Goal: Share content

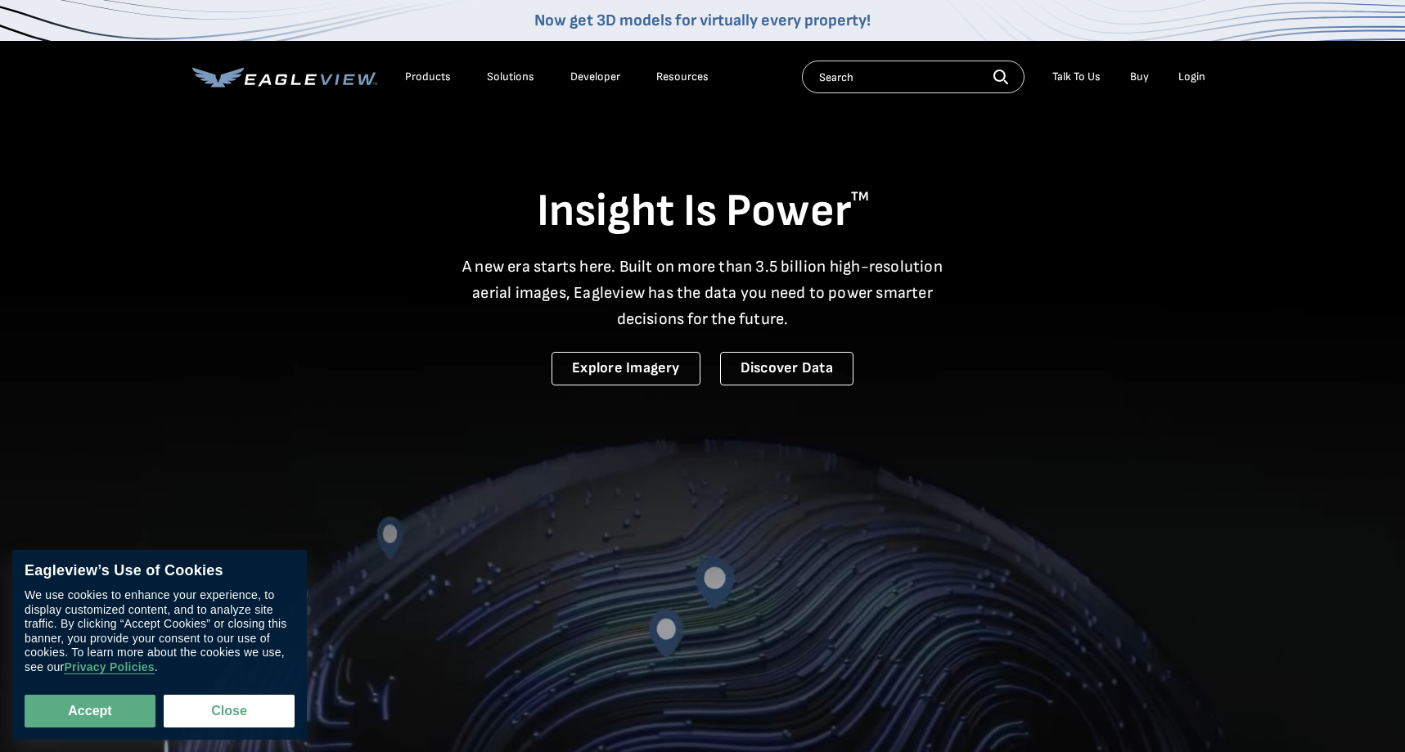
click at [1198, 77] on div "Login" at bounding box center [1192, 77] width 27 height 15
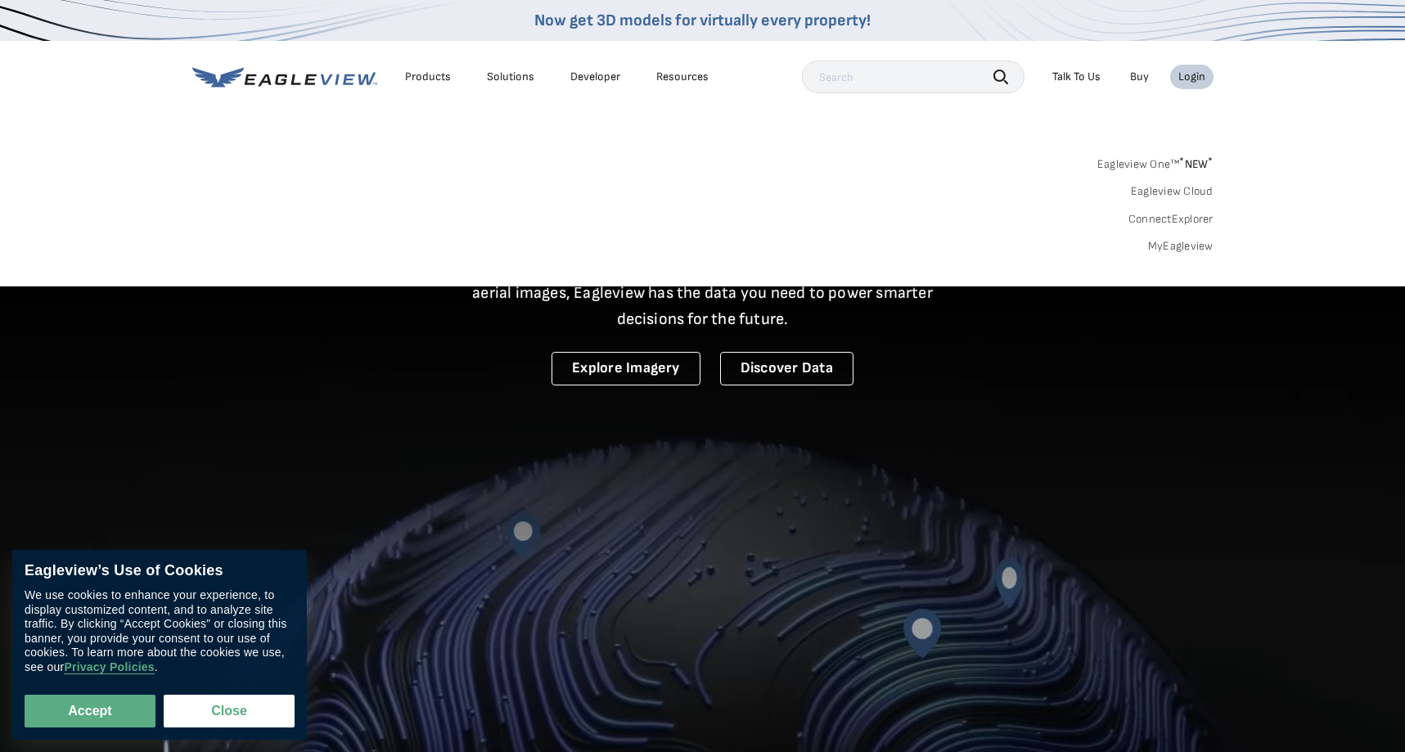
click at [1166, 239] on link "MyEagleview" at bounding box center [1180, 246] width 65 height 15
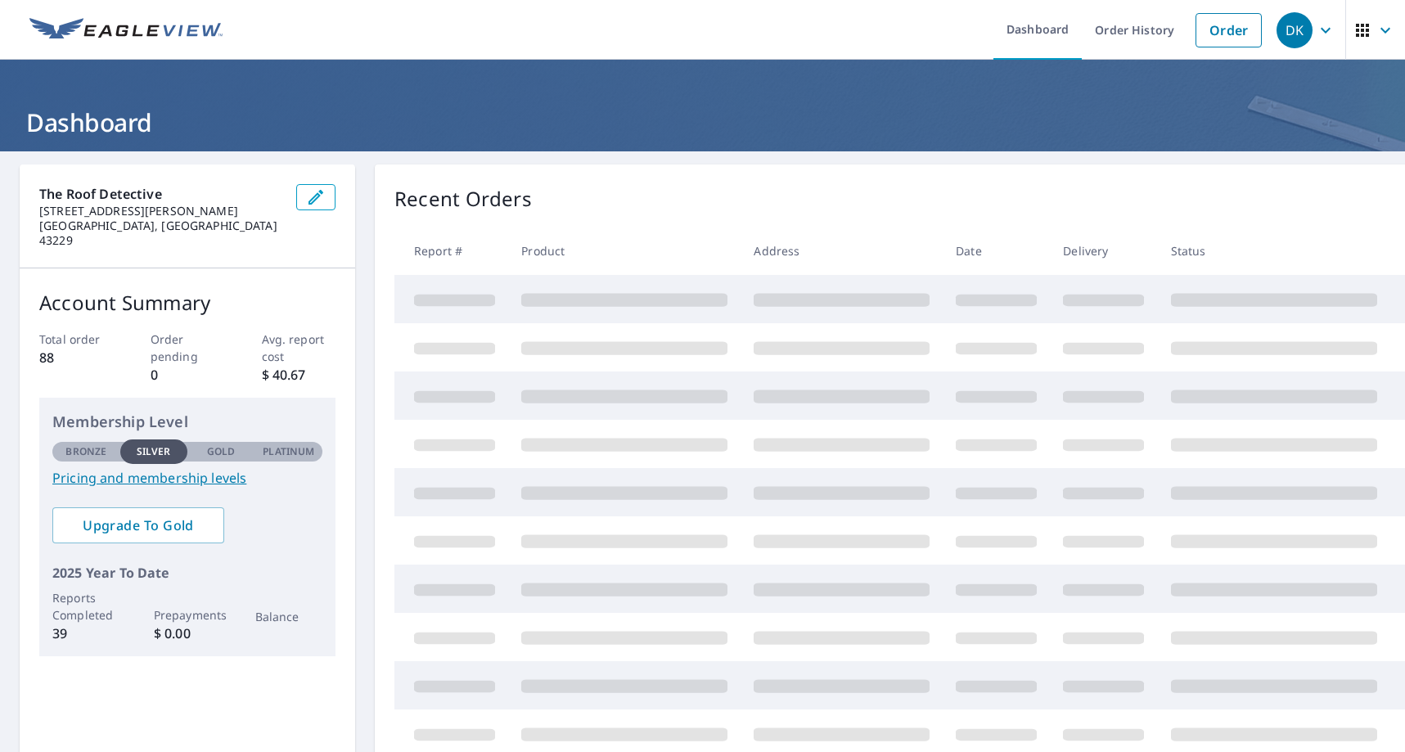
click at [813, 179] on div "Recent Orders Report # Product Address Date Delivery Status" at bounding box center [906, 471] width 1062 height 613
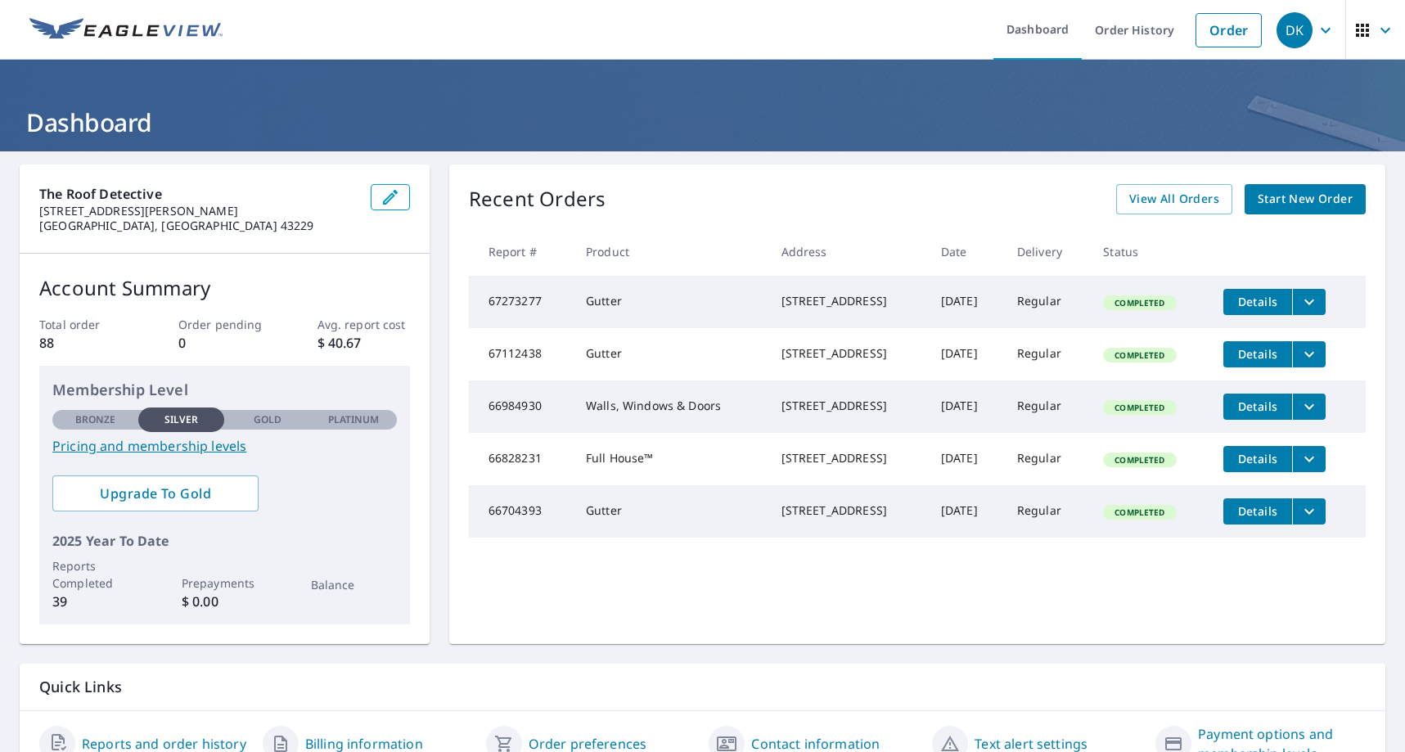
click at [1326, 304] on button "filesDropdownBtn-67273277" at bounding box center [1309, 302] width 34 height 26
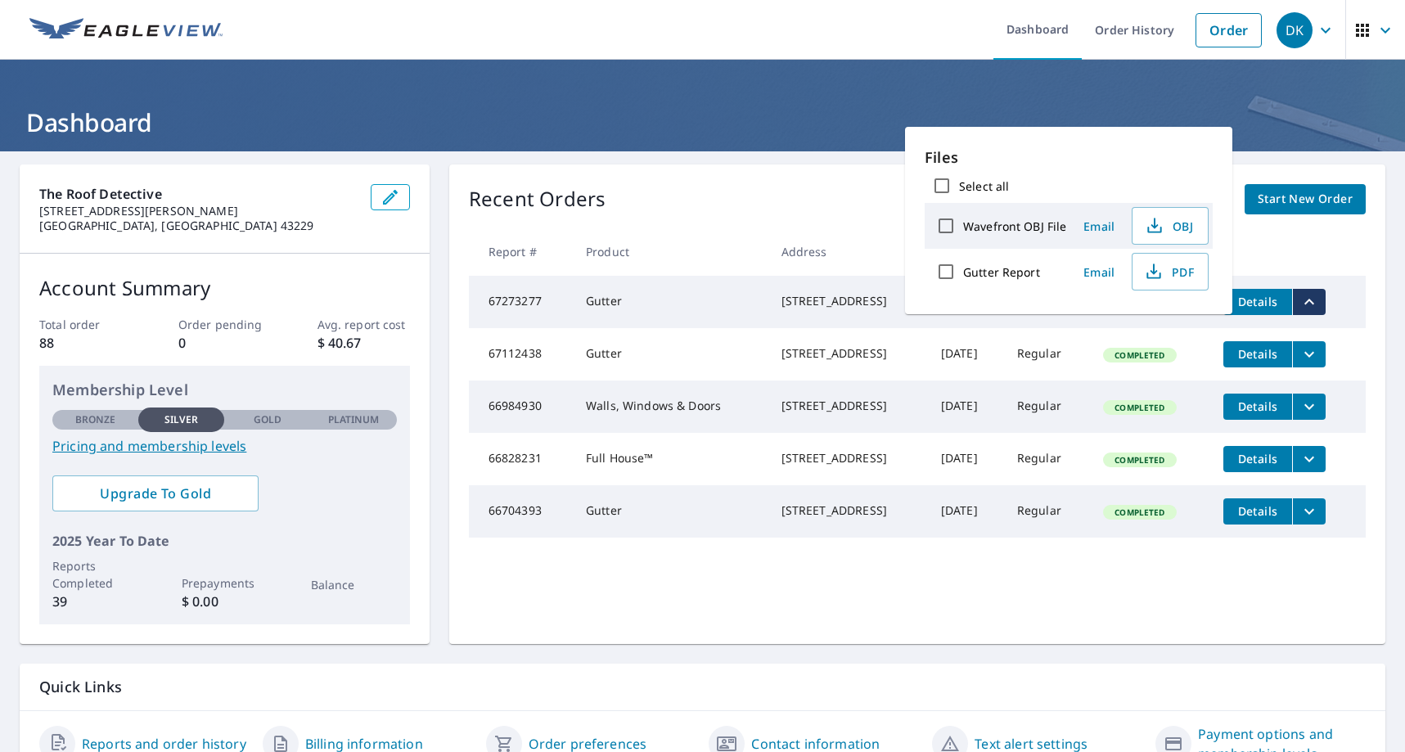
click at [1101, 272] on span "Email" at bounding box center [1099, 272] width 39 height 16
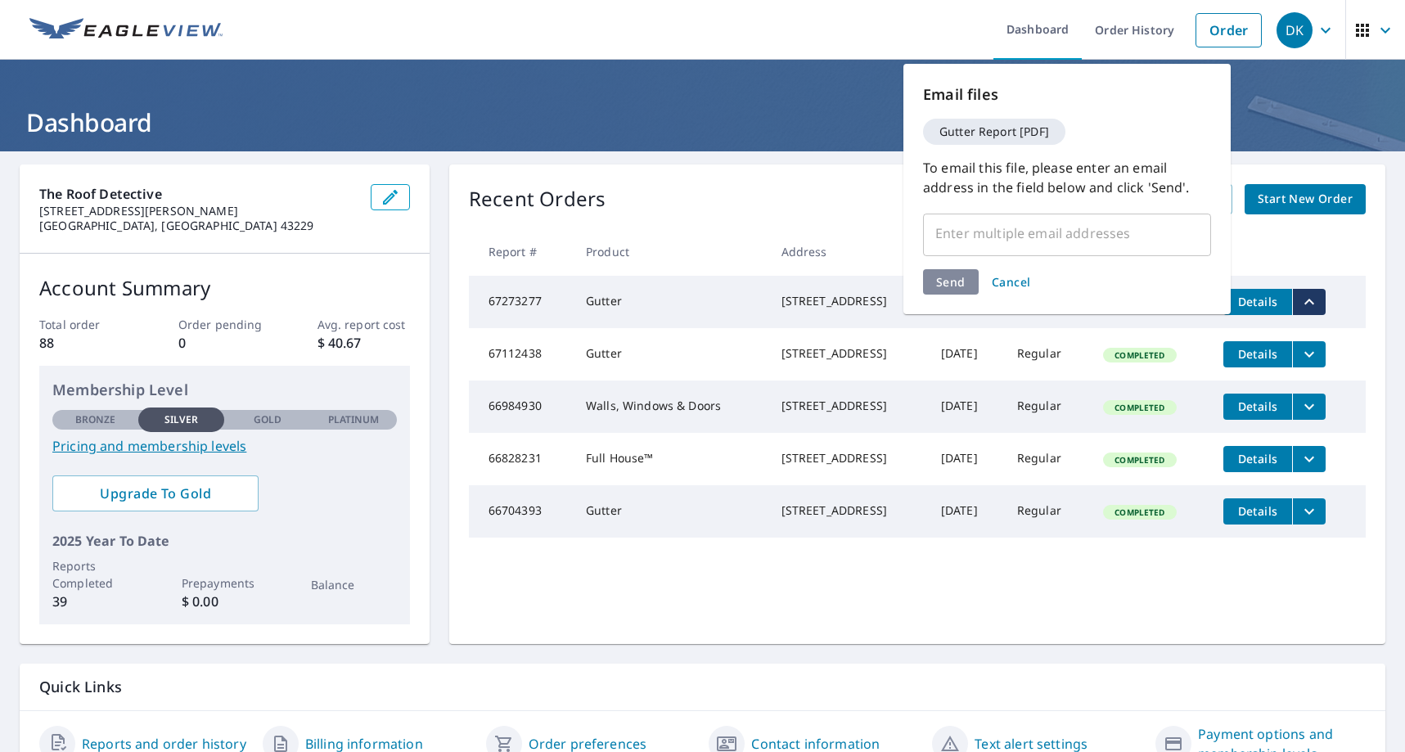
click at [1073, 237] on input "text" at bounding box center [1055, 233] width 249 height 31
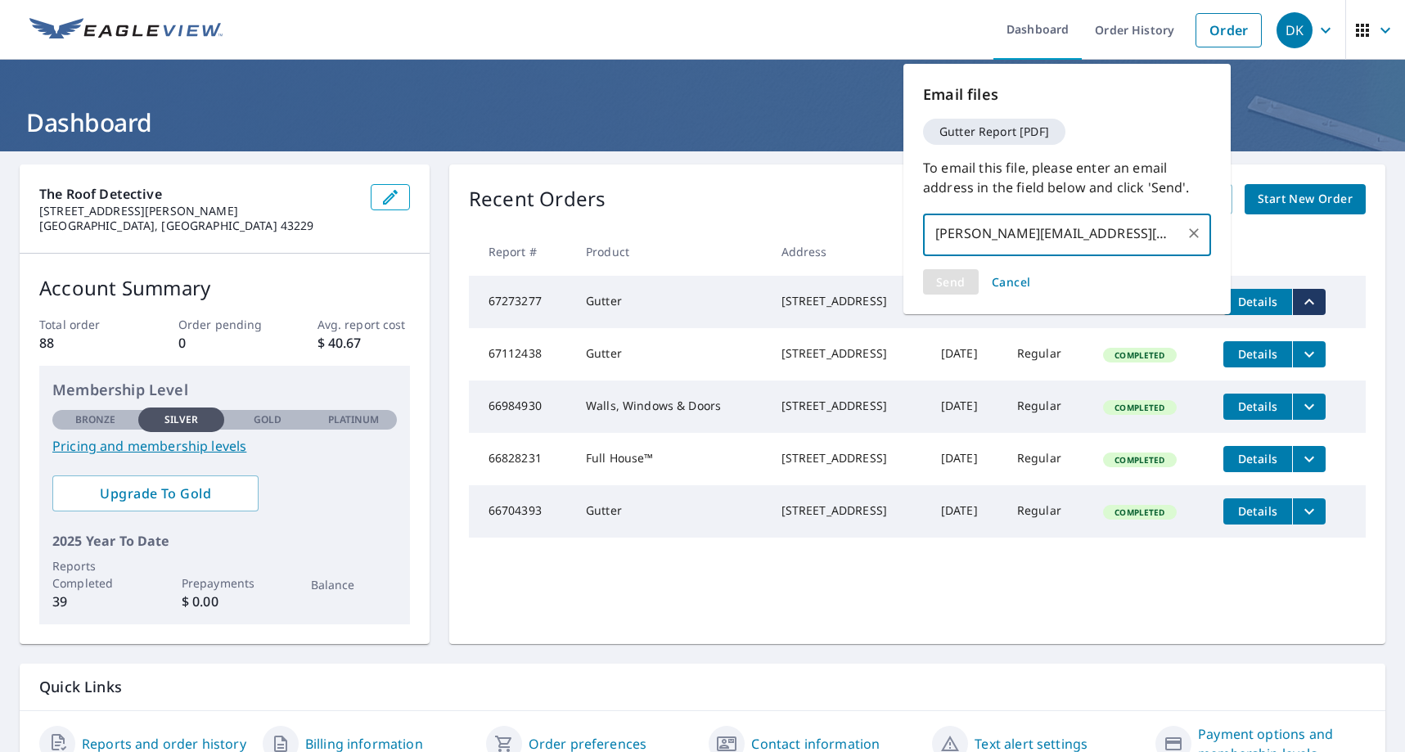
type input "taylor@theroofdetective.biz"
click at [940, 270] on div "Send Cancel" at bounding box center [1067, 281] width 288 height 25
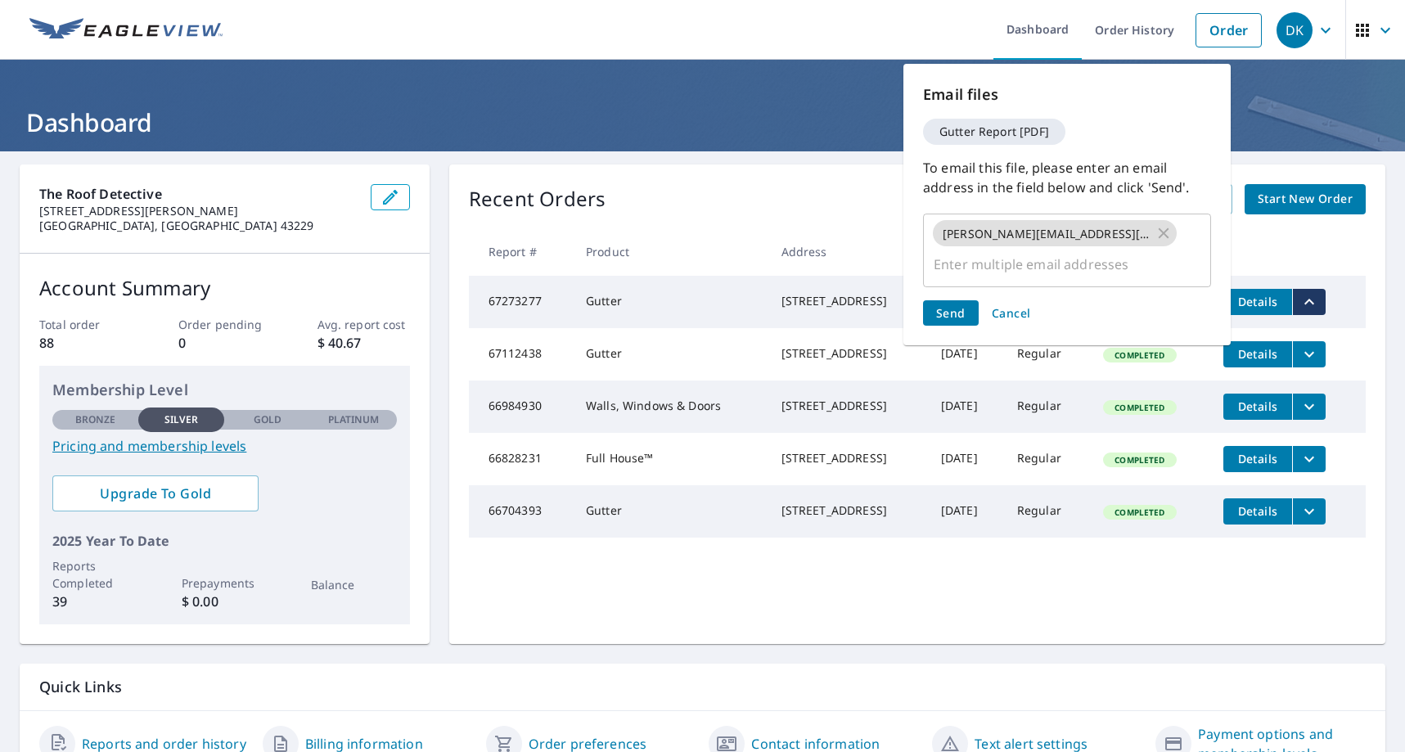
click at [947, 305] on span "Send" at bounding box center [950, 313] width 29 height 16
